Goal: Check status: Check status

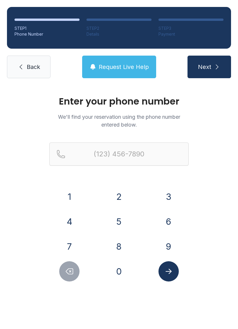
click at [66, 219] on button "4" at bounding box center [69, 221] width 20 height 20
click at [118, 243] on button "8" at bounding box center [119, 246] width 20 height 20
click at [71, 222] on button "4" at bounding box center [69, 221] width 20 height 20
click at [72, 244] on button "7" at bounding box center [69, 246] width 20 height 20
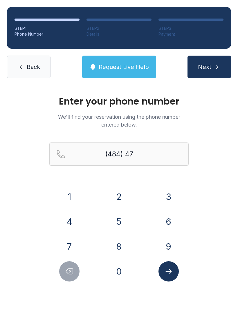
click at [72, 244] on button "7" at bounding box center [69, 246] width 20 height 20
click at [174, 192] on button "3" at bounding box center [168, 197] width 20 height 20
click at [120, 268] on button "0" at bounding box center [119, 271] width 20 height 20
click at [77, 246] on button "7" at bounding box center [69, 246] width 20 height 20
click at [76, 216] on button "4" at bounding box center [69, 221] width 20 height 20
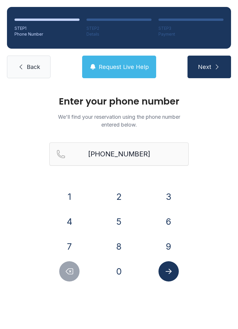
click at [168, 274] on icon "Submit lookup form" at bounding box center [168, 271] width 6 height 5
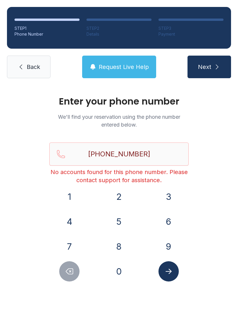
click at [214, 69] on icon "submit" at bounding box center [216, 66] width 7 height 7
click at [162, 152] on input "[PHONE_NUMBER]" at bounding box center [118, 154] width 139 height 23
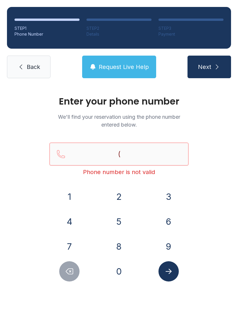
type input "("
